Goal: Task Accomplishment & Management: Manage account settings

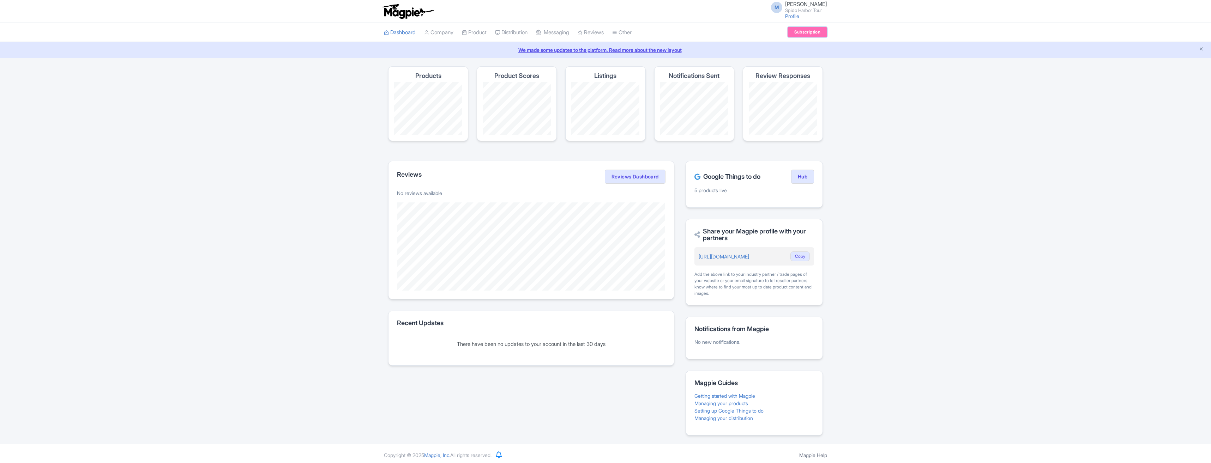
click at [792, 29] on link "Subscription" at bounding box center [808, 32] width 40 height 11
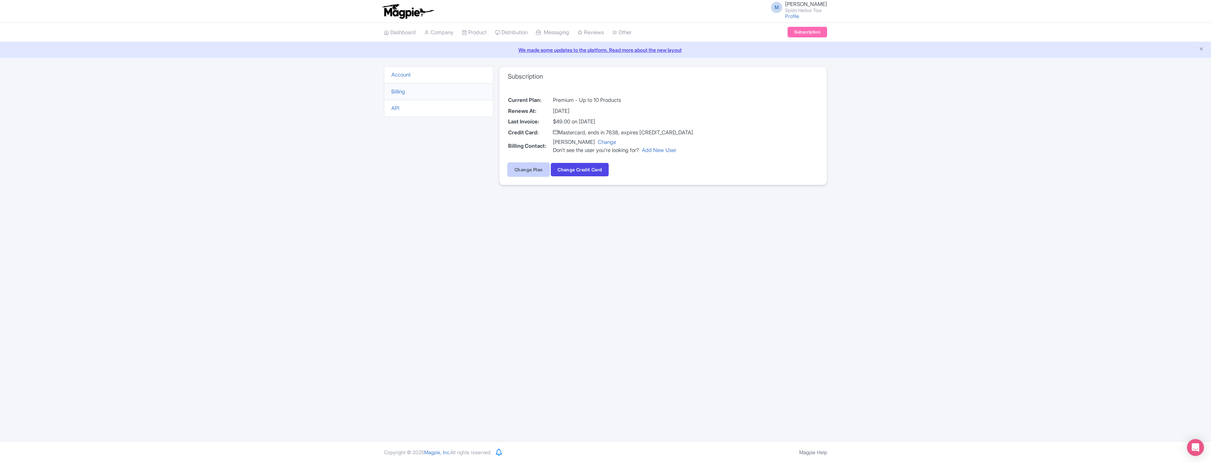
click at [524, 167] on link "Change Plan" at bounding box center [529, 169] width 42 height 13
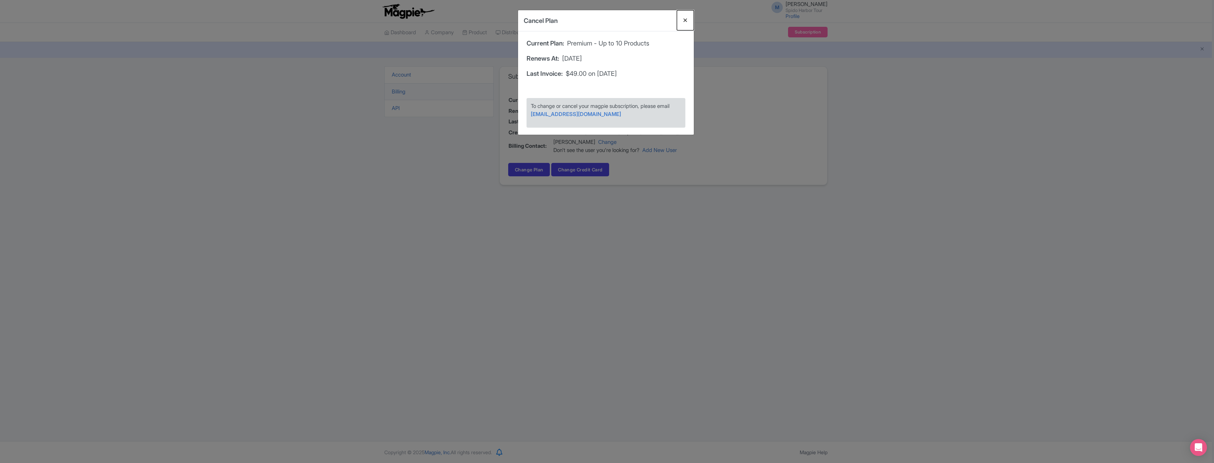
click at [688, 20] on button "Close" at bounding box center [685, 20] width 17 height 20
